Goal: Task Accomplishment & Management: Use online tool/utility

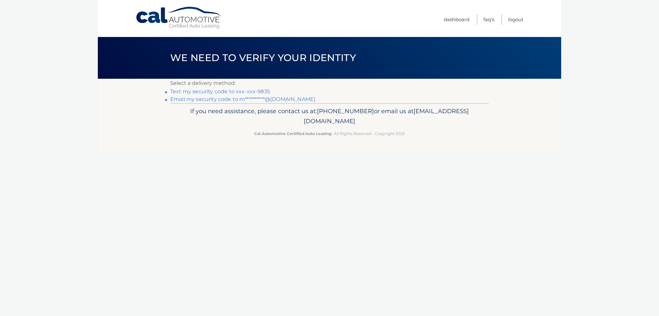
click at [246, 91] on link "Text my security code to xxx-xxx-9835" at bounding box center [220, 92] width 100 height 6
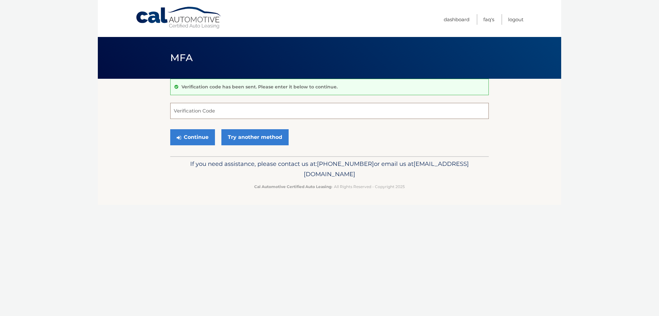
click at [249, 114] on input "Verification Code" at bounding box center [329, 111] width 319 height 16
type input "454870"
click at [170, 129] on button "Continue" at bounding box center [192, 137] width 45 height 16
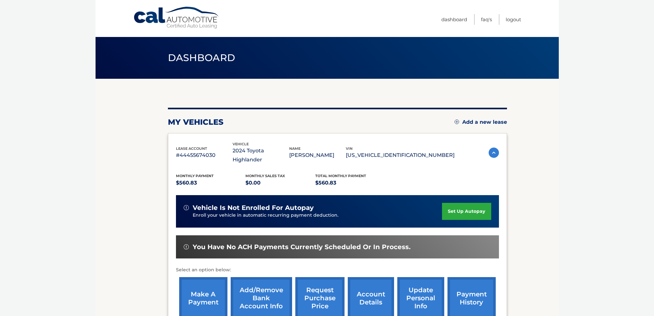
click at [194, 294] on link "make a payment" at bounding box center [203, 298] width 48 height 42
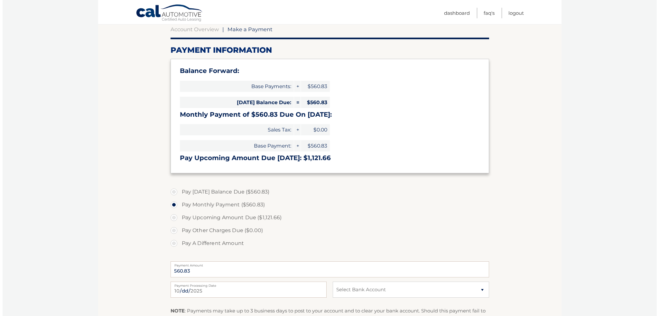
scroll to position [129, 0]
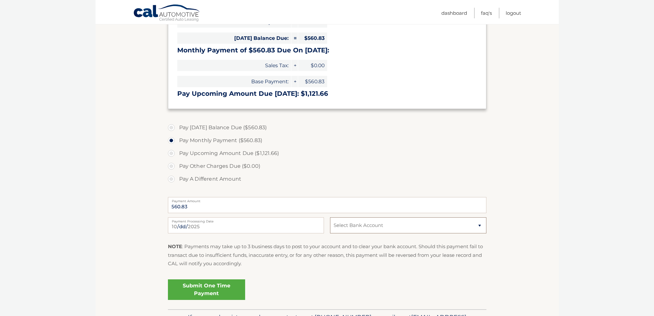
click at [373, 224] on select "Select Bank Account Checking TD BANK NA *****0092 Checking TD BANK NA *****2493" at bounding box center [408, 226] width 156 height 16
select select "MjY0MGNhNTMtN2U0My00MTcwLWFhNDktYTUyMTNlMDZlMGY2"
click at [330, 218] on select "Select Bank Account Checking TD BANK NA *****0092 Checking TD BANK NA *****2493" at bounding box center [408, 226] width 156 height 16
click at [204, 290] on link "Submit One Time Payment" at bounding box center [206, 290] width 77 height 21
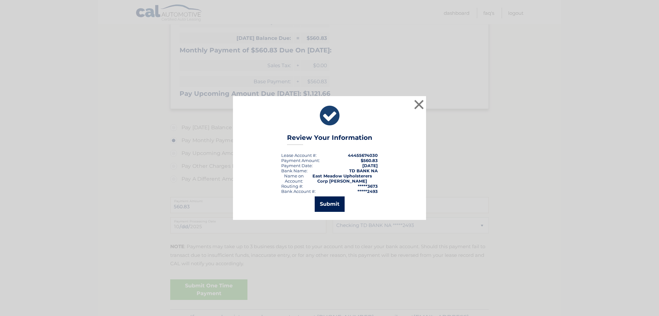
click at [335, 202] on button "Submit" at bounding box center [330, 204] width 30 height 15
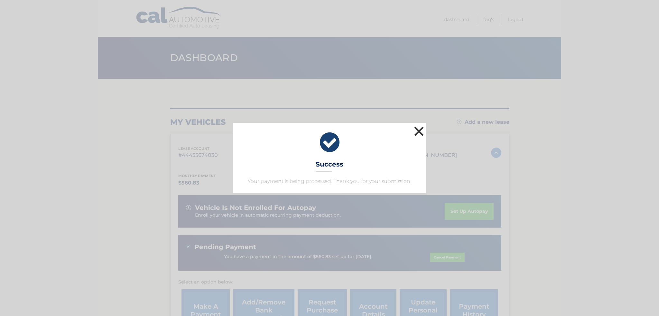
click at [419, 131] on button "×" at bounding box center [419, 131] width 13 height 13
